Goal: Check status

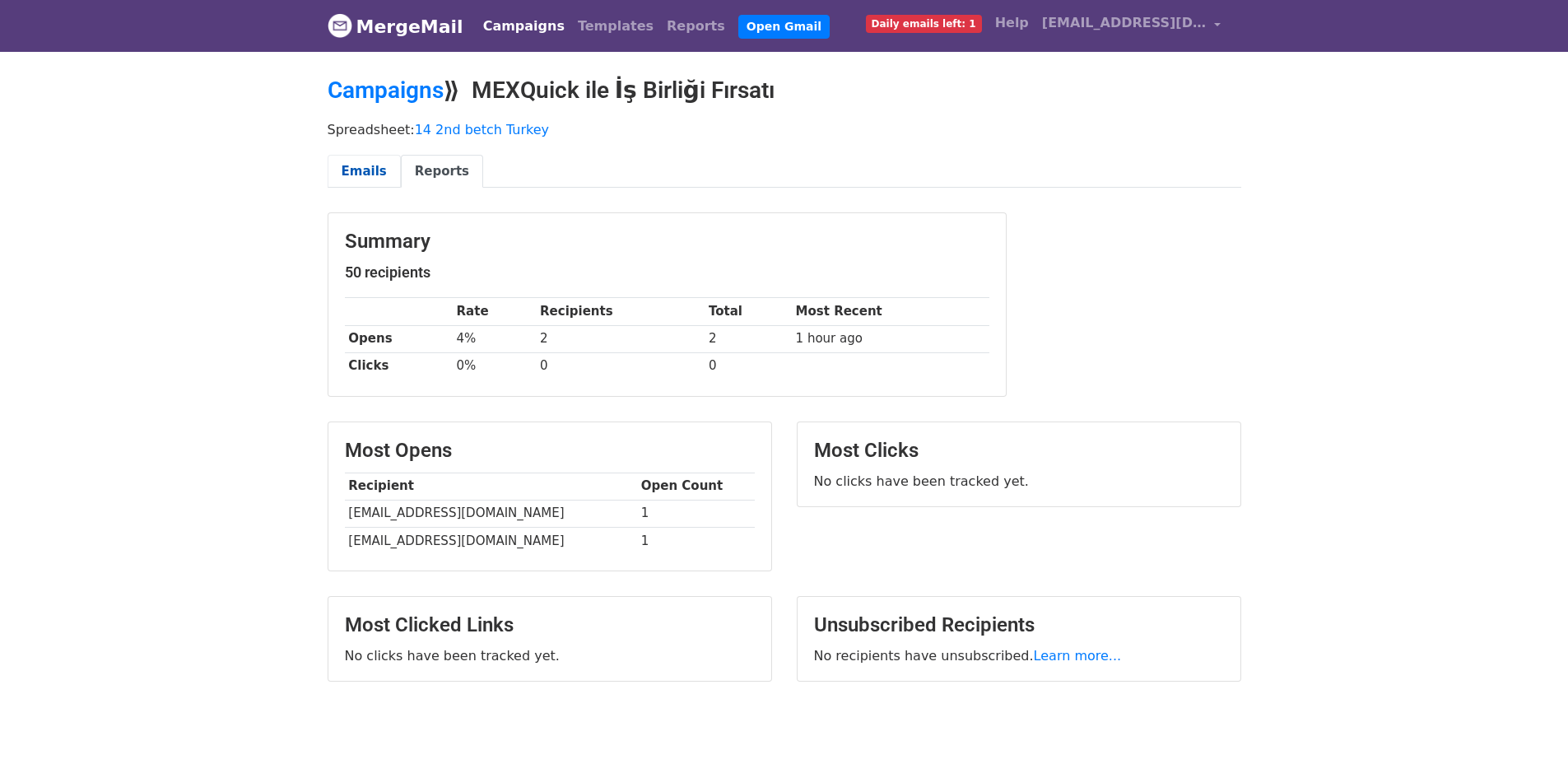
click at [362, 164] on link "Emails" at bounding box center [363, 171] width 73 height 34
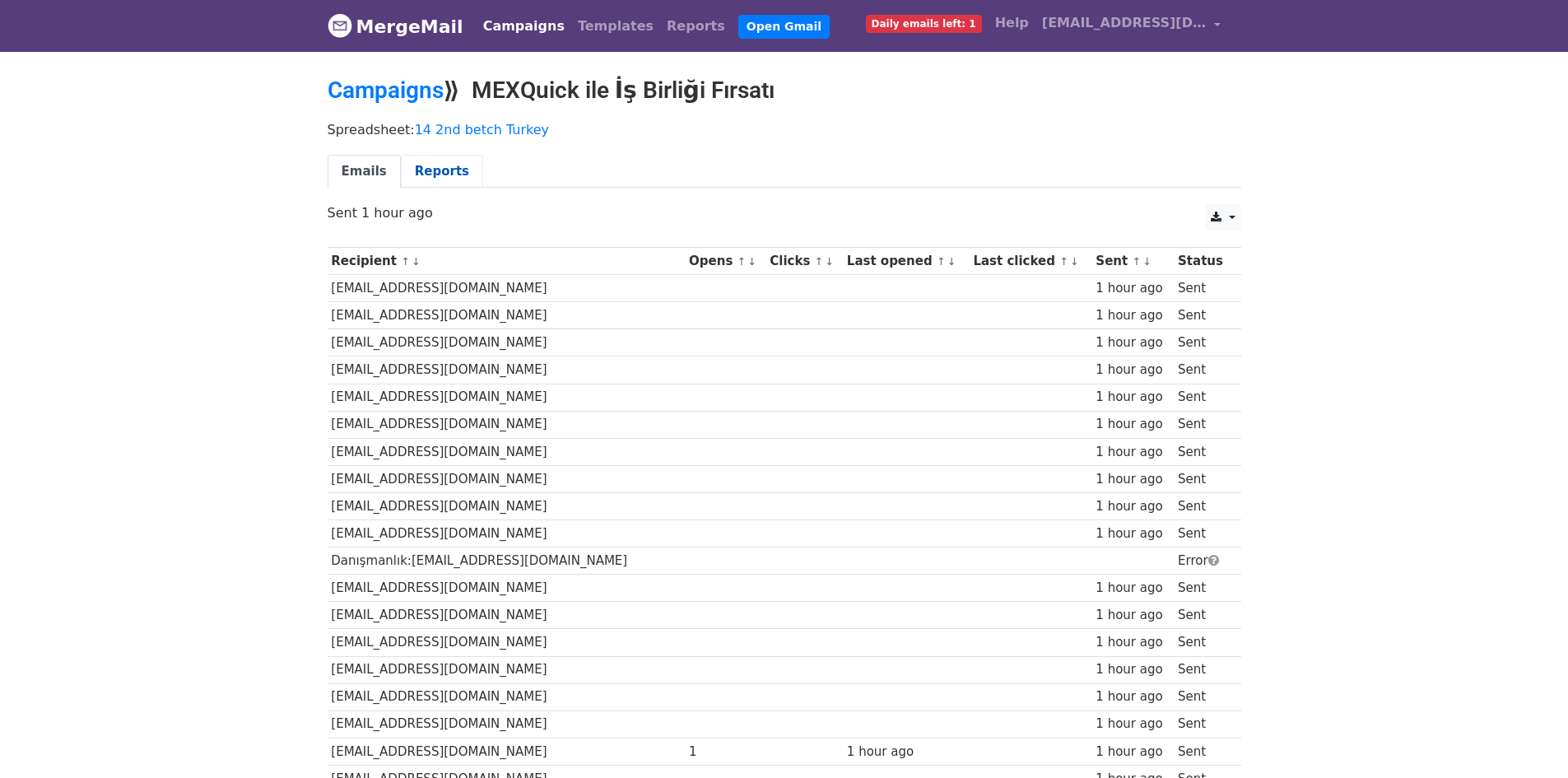
click at [414, 176] on link "Reports" at bounding box center [442, 171] width 82 height 34
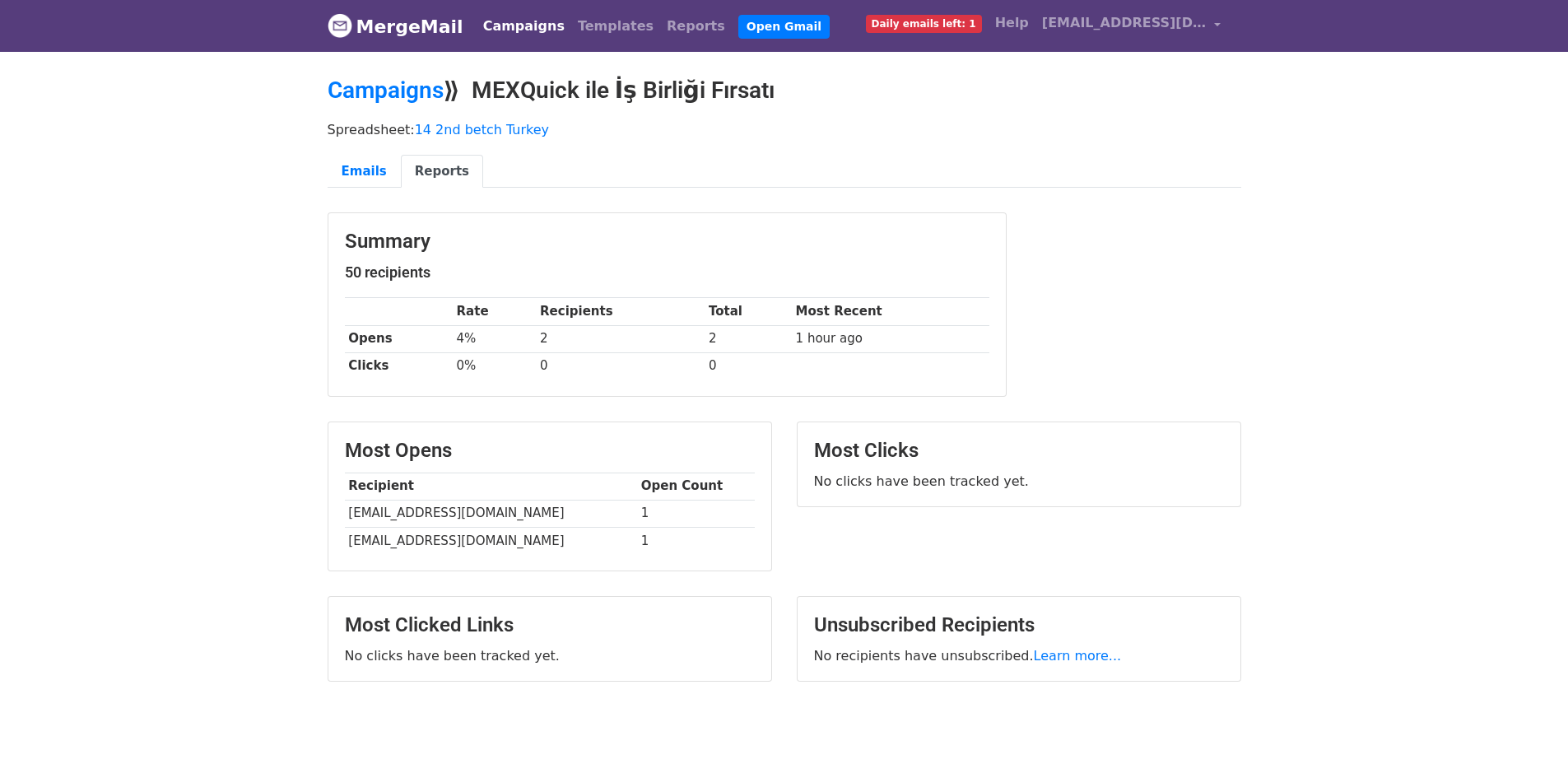
click at [1173, 325] on div "Summary 50 recipients Rate Recipients Total Most Recent Opens 4% 2 2 1 hour ago…" at bounding box center [785, 312] width 938 height 201
